Goal: Task Accomplishment & Management: Complete application form

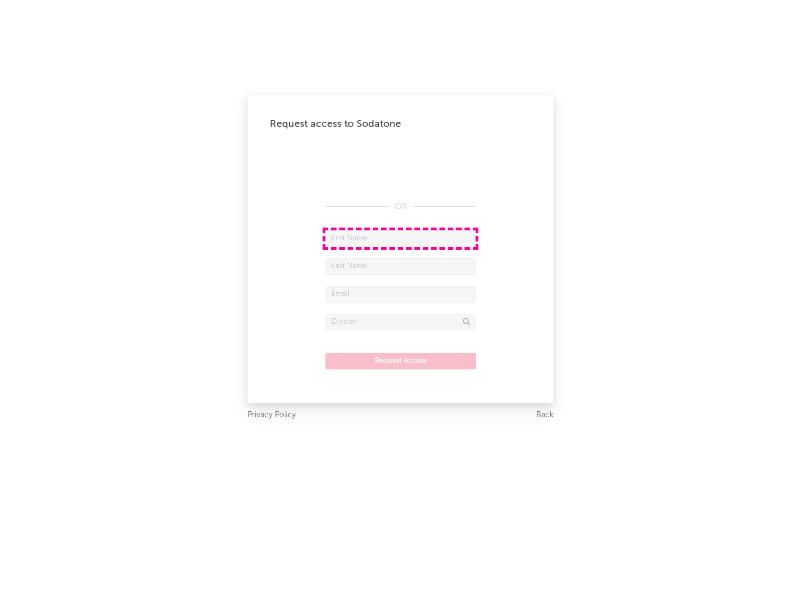
click at [401, 238] on input "text" at bounding box center [401, 238] width 150 height 17
type input "[PERSON_NAME]"
click at [401, 266] on input "text" at bounding box center [401, 266] width 150 height 17
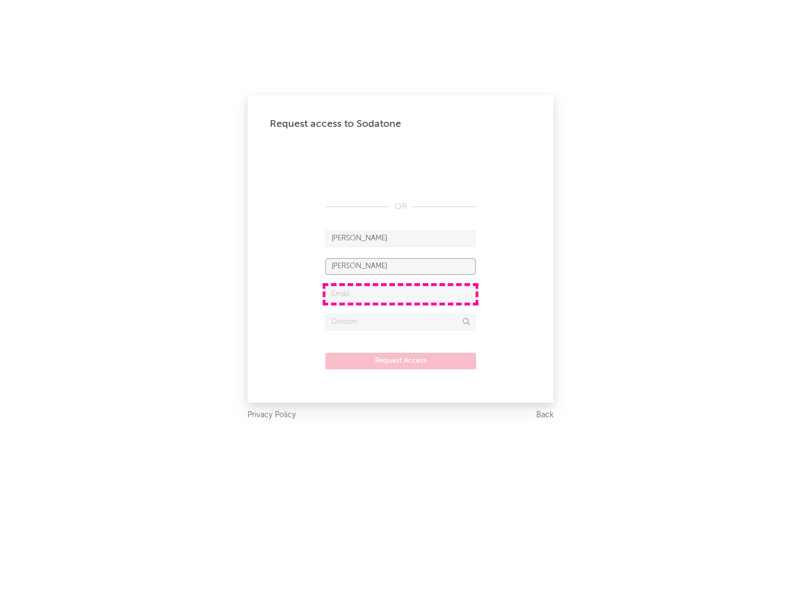
type input "[PERSON_NAME]"
click at [401, 294] on input "text" at bounding box center [401, 294] width 150 height 17
type input "[EMAIL_ADDRESS][DOMAIN_NAME]"
click at [401, 322] on input "text" at bounding box center [401, 322] width 150 height 17
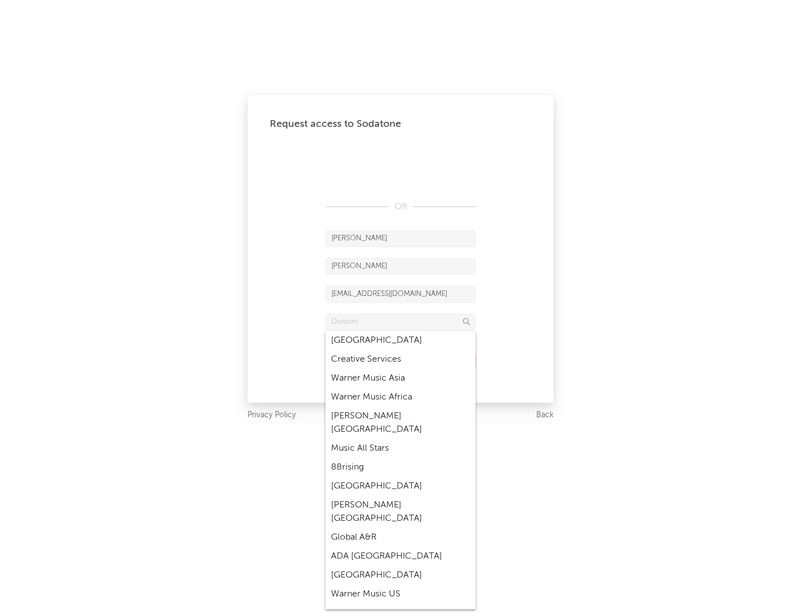
click at [401, 439] on div "Music All Stars" at bounding box center [401, 448] width 150 height 19
type input "Music All Stars"
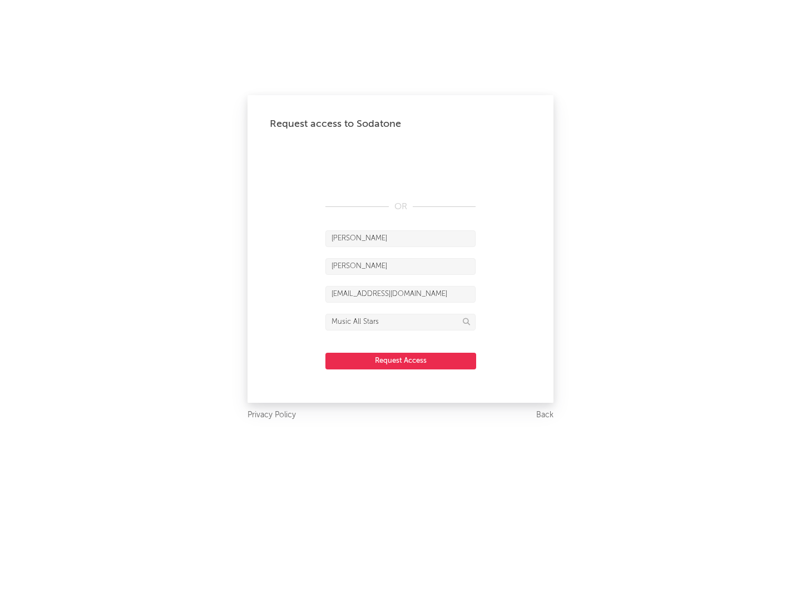
click at [401, 361] on button "Request Access" at bounding box center [401, 361] width 151 height 17
